Goal: Navigation & Orientation: Find specific page/section

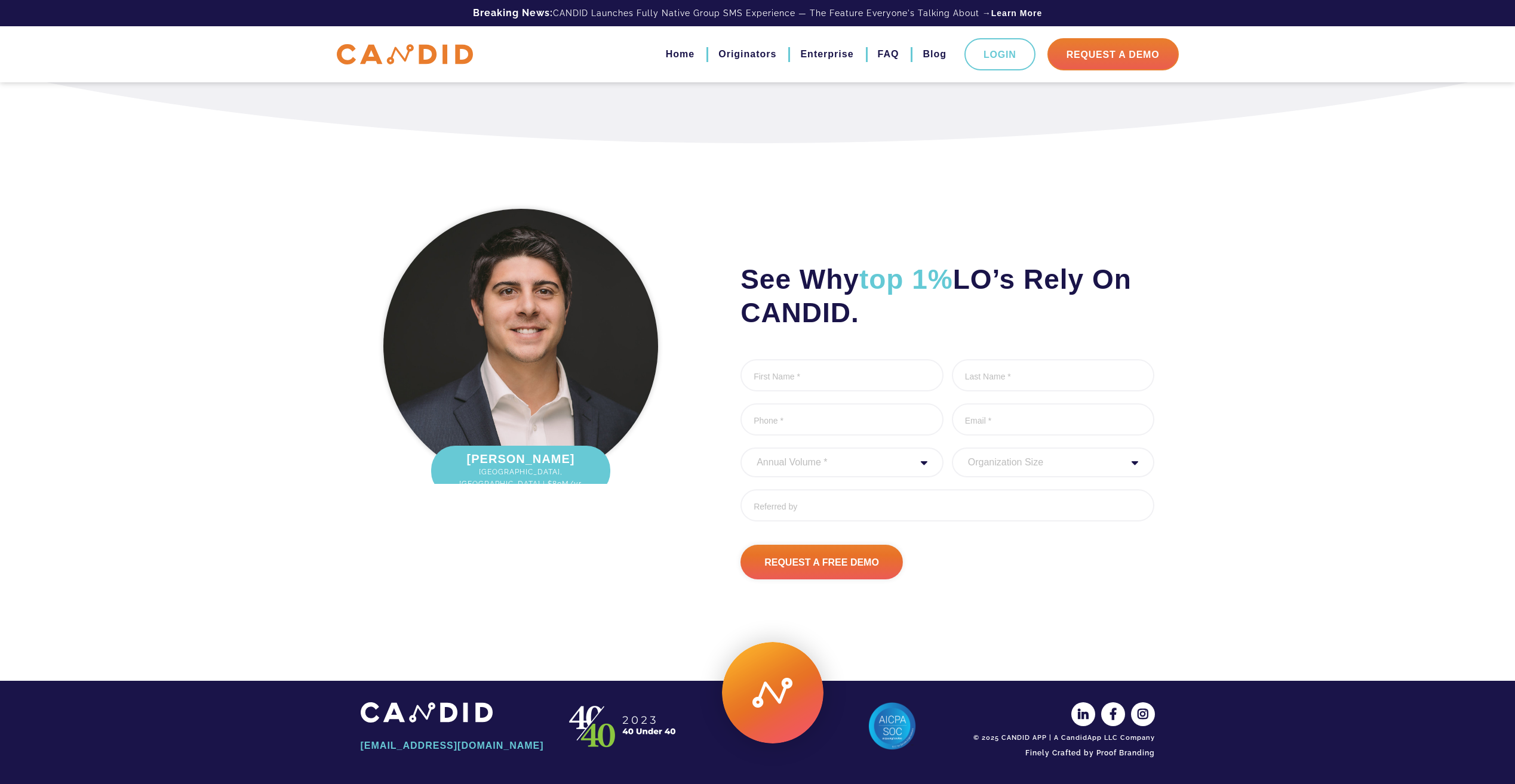
scroll to position [1386, 0]
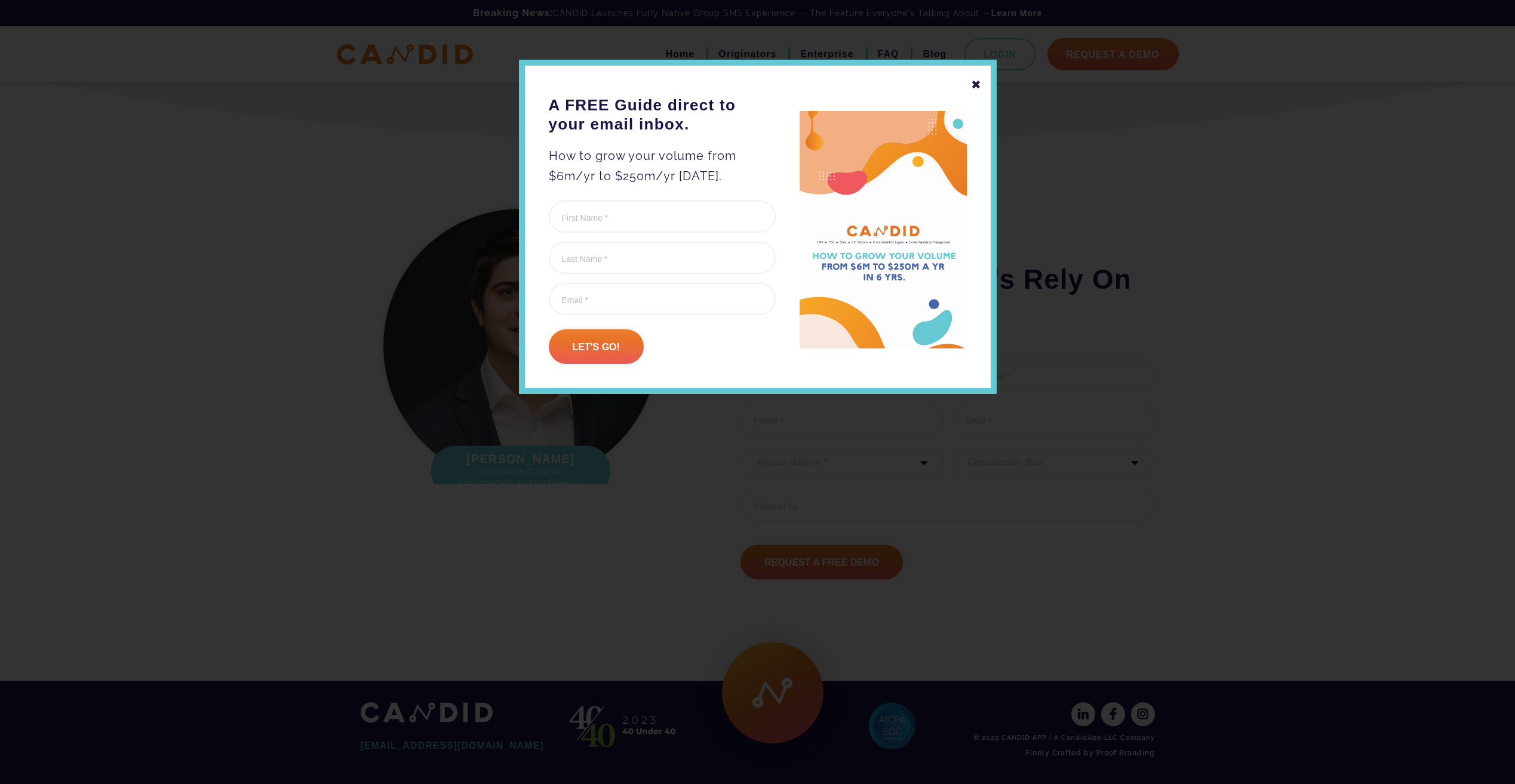
click at [977, 82] on div "✖" at bounding box center [977, 85] width 11 height 20
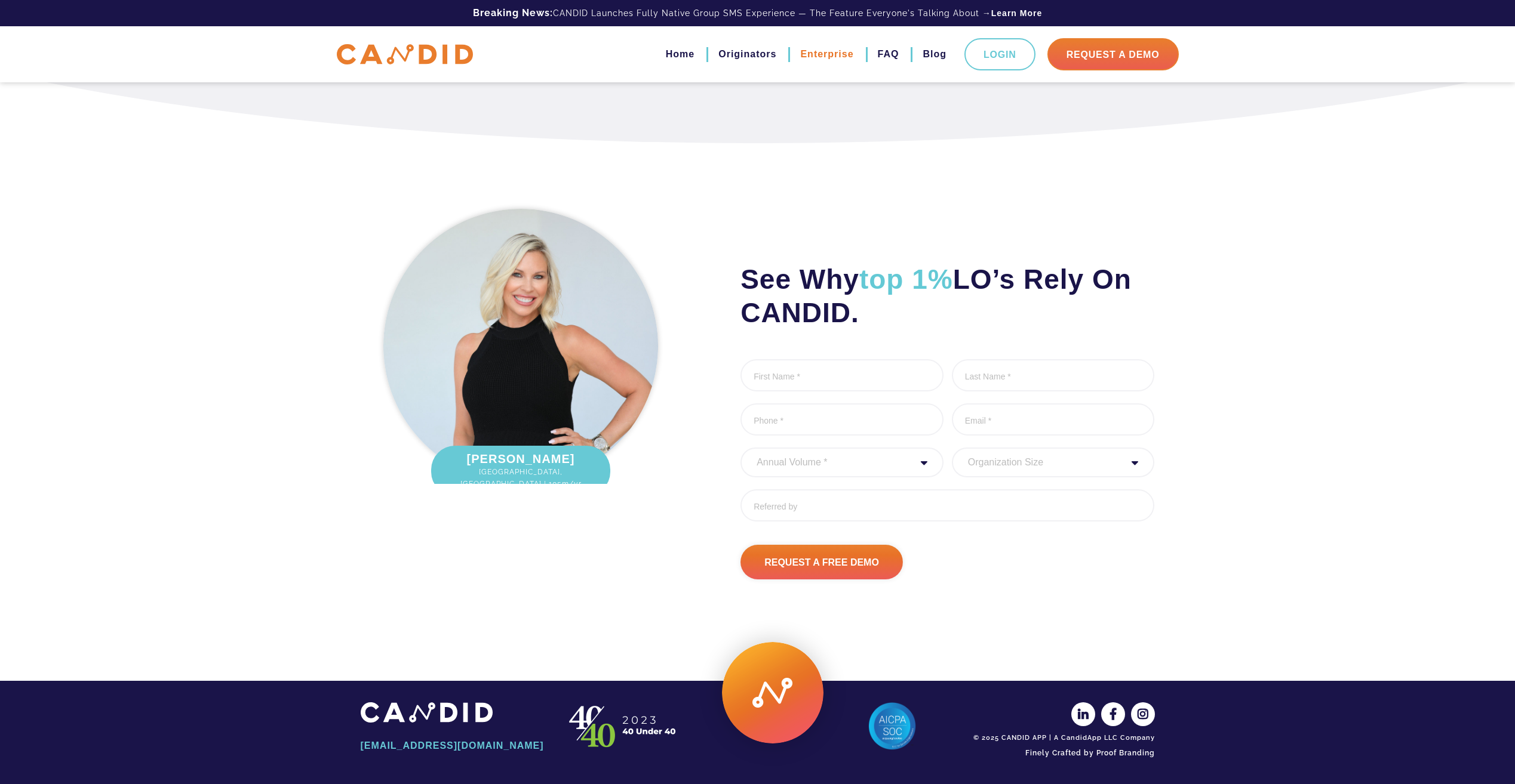
click at [806, 52] on link "Enterprise" at bounding box center [827, 54] width 53 height 20
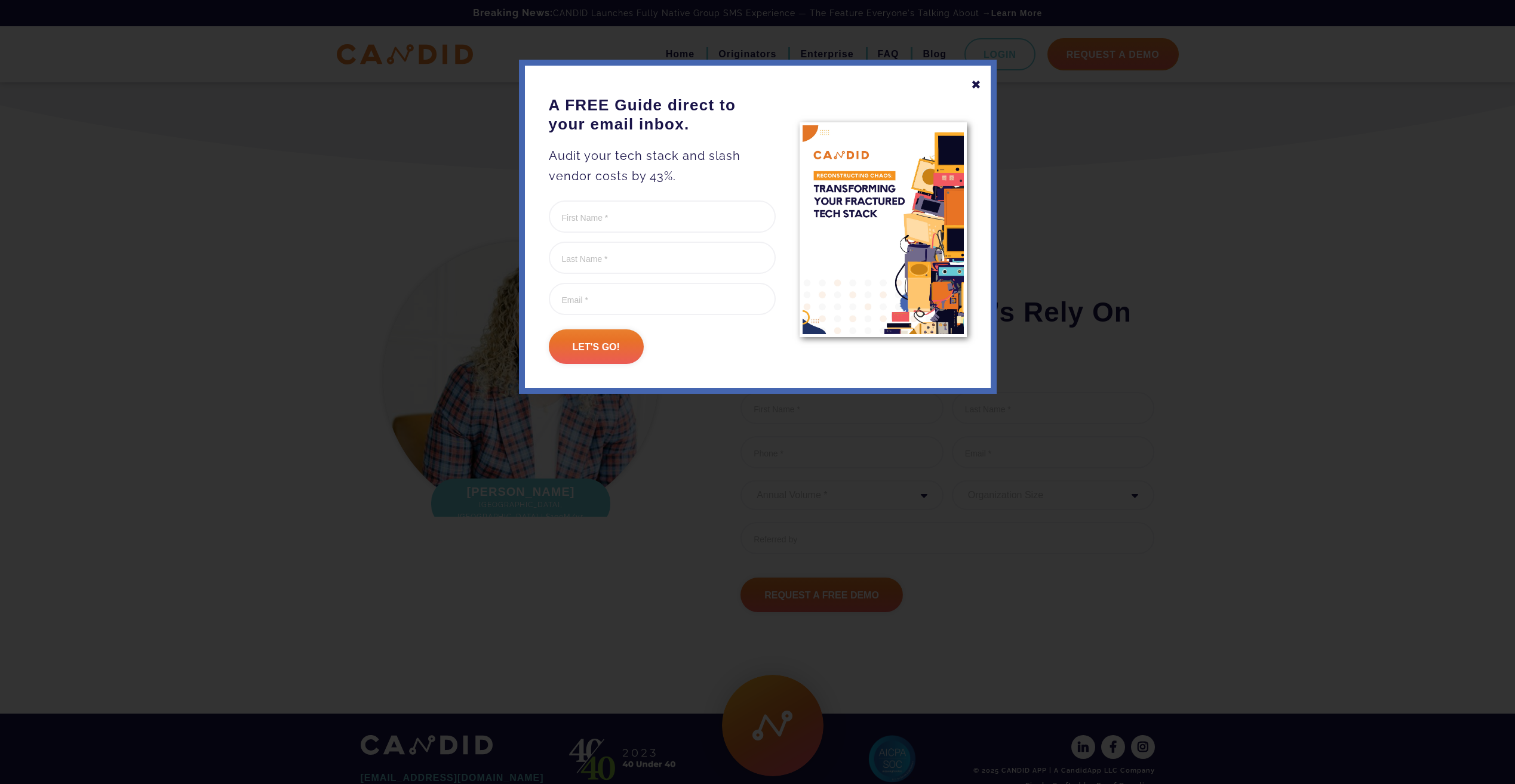
scroll to position [2925, 0]
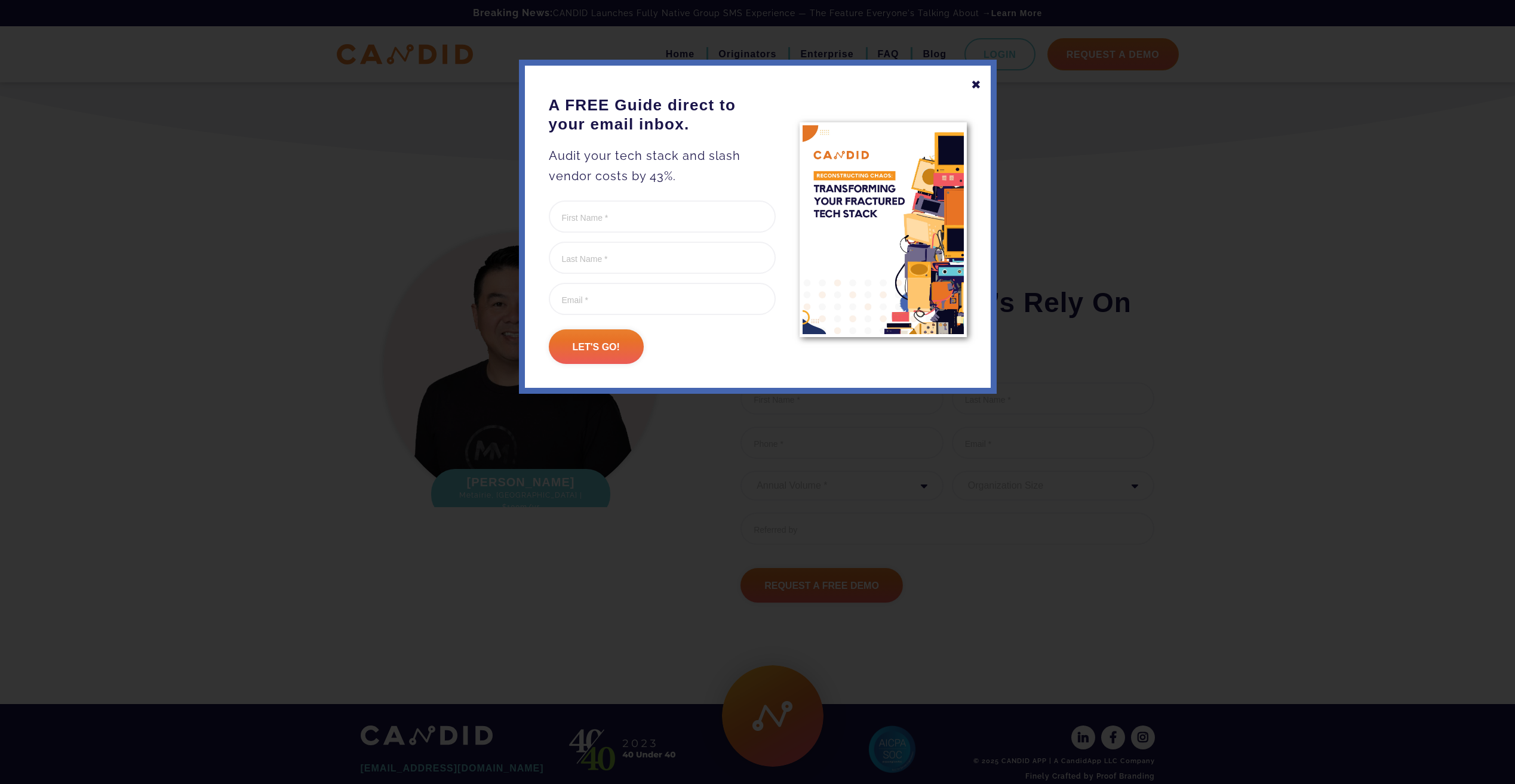
click at [971, 86] on div "✖" at bounding box center [977, 85] width 11 height 20
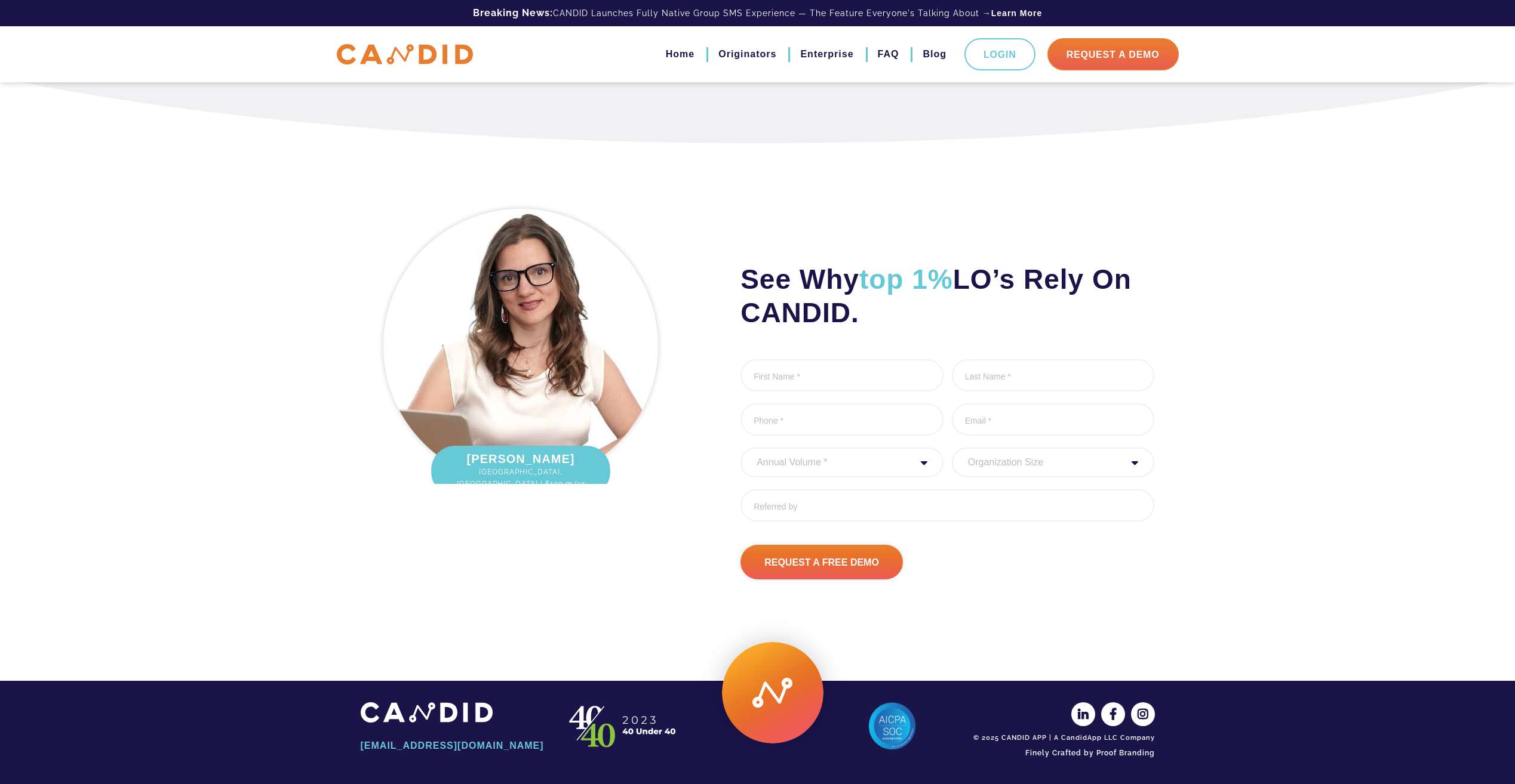
scroll to position [2991, 0]
